Goal: Task Accomplishment & Management: Complete application form

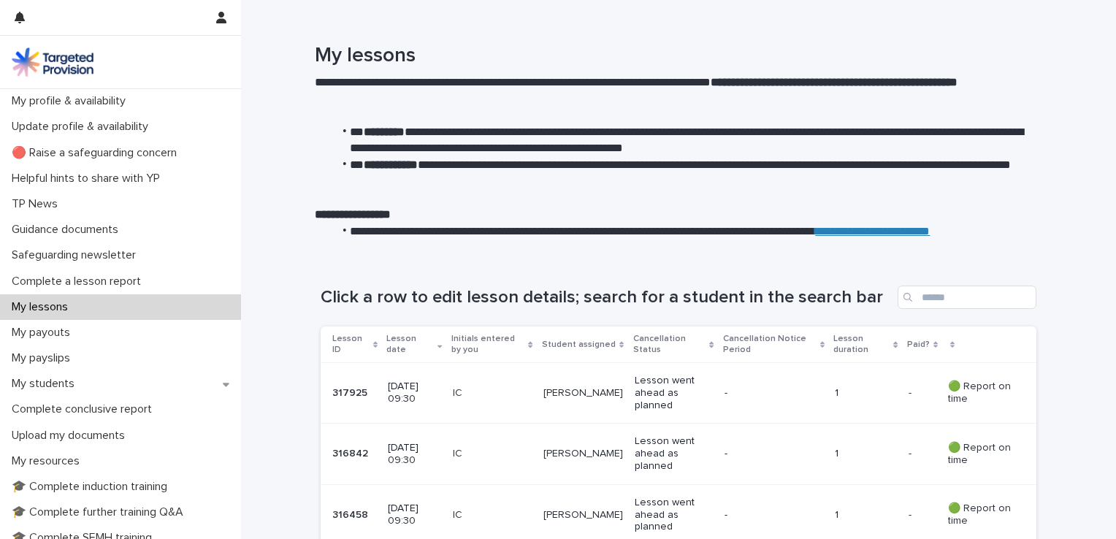
click at [402, 400] on p "[DATE] 09:30" at bounding box center [414, 393] width 53 height 25
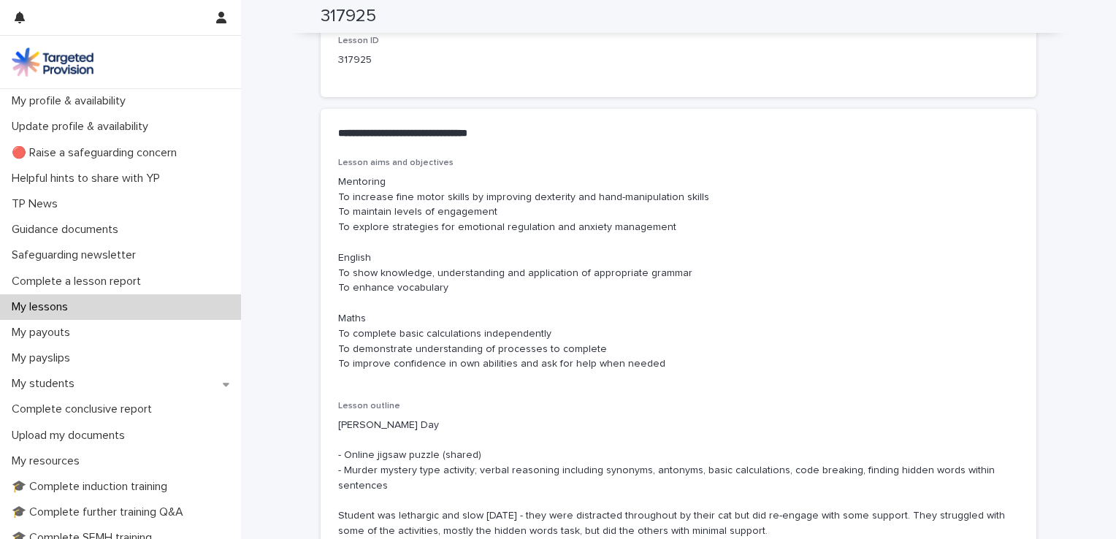
scroll to position [771, 0]
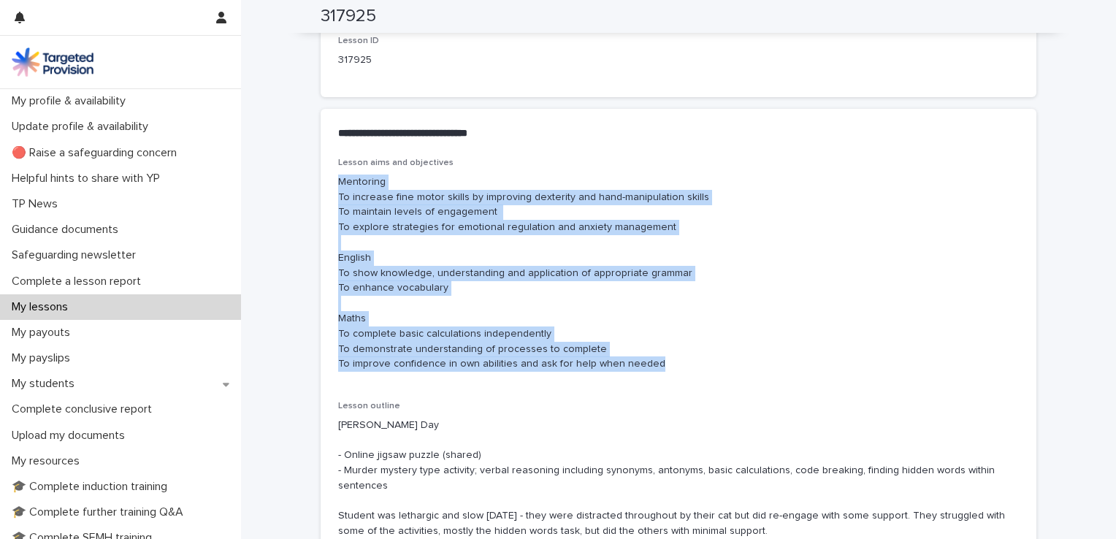
drag, startPoint x: 334, startPoint y: 180, endPoint x: 662, endPoint y: 367, distance: 377.5
click at [662, 367] on p "Mentoring To increase fine motor skills by improving dexterity and hand-manipul…" at bounding box center [678, 273] width 681 height 197
copy p "Mentoring To increase fine motor skills by improving dexterity and hand-manipul…"
click at [392, 351] on p "Mentoring To increase fine motor skills by improving dexterity and hand-manipul…" at bounding box center [678, 273] width 681 height 197
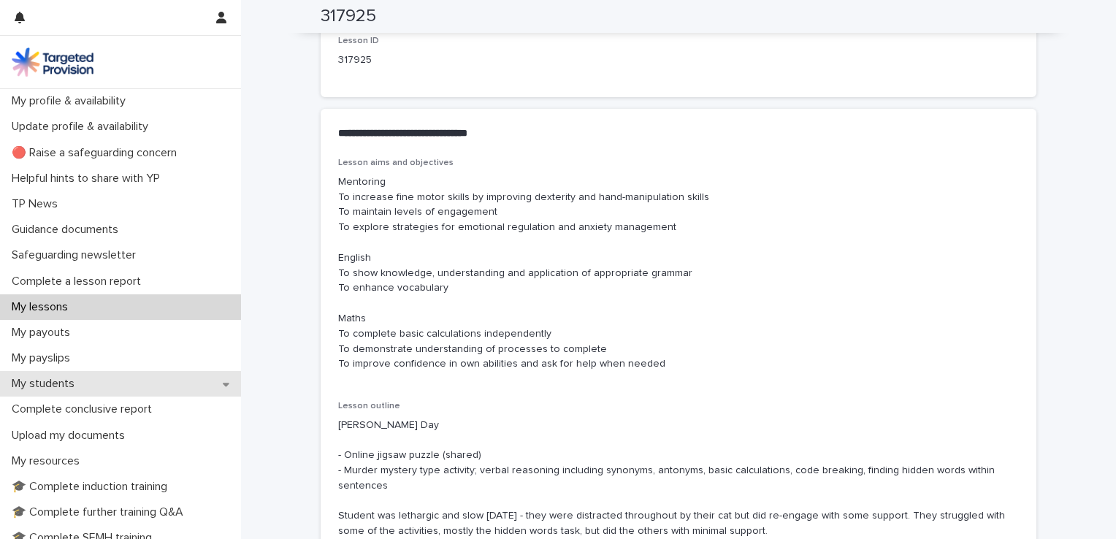
click at [175, 390] on div "My students" at bounding box center [120, 384] width 241 height 26
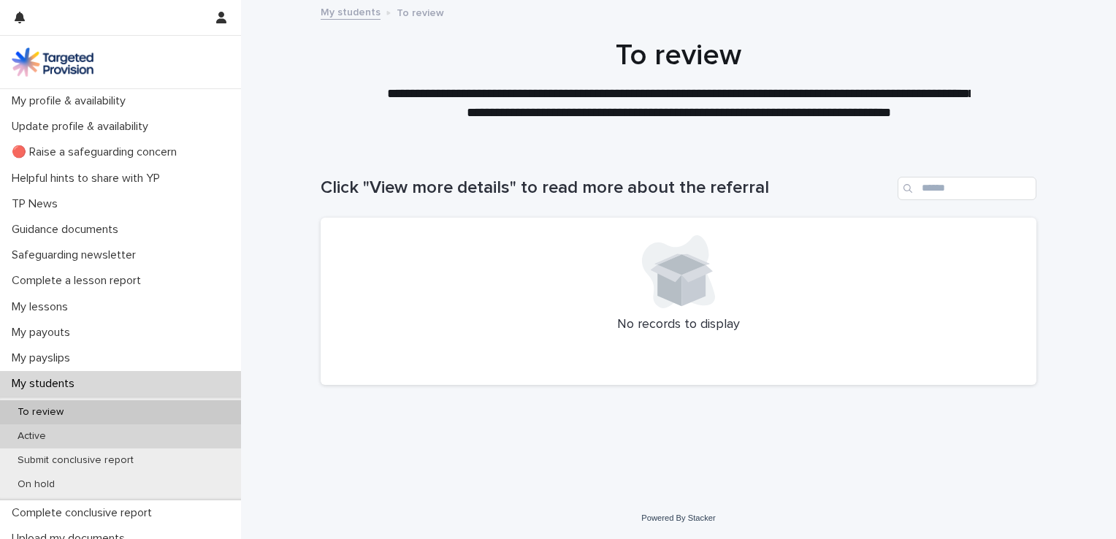
click at [57, 439] on div "Active" at bounding box center [120, 436] width 241 height 24
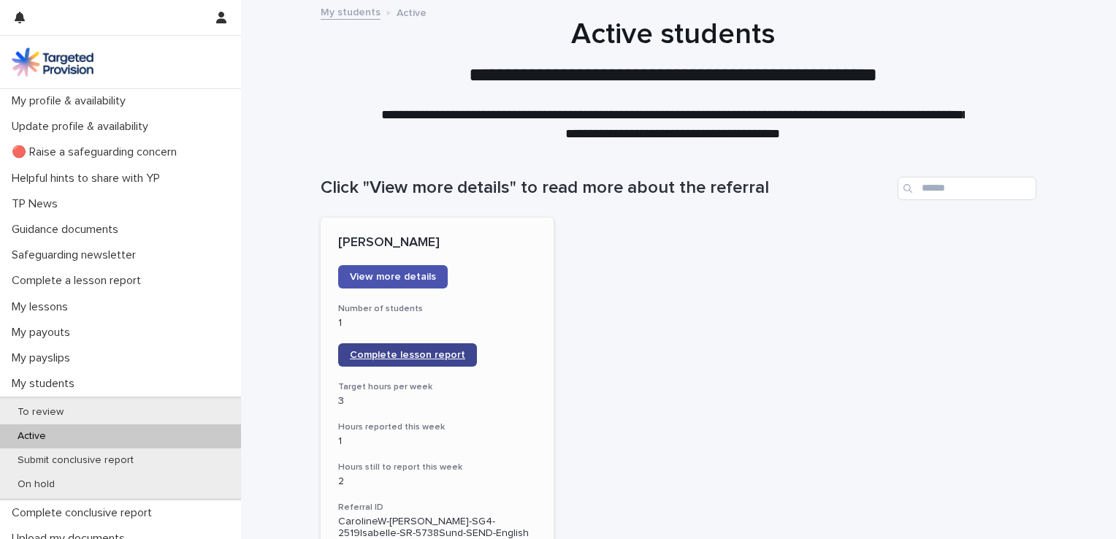
click at [386, 358] on span "Complete lesson report" at bounding box center [407, 355] width 115 height 10
